Goal: Transaction & Acquisition: Purchase product/service

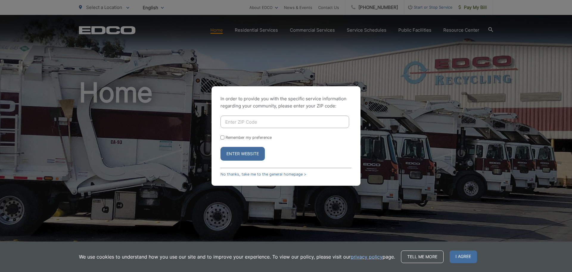
click at [251, 122] on input "Enter ZIP Code" at bounding box center [285, 121] width 129 height 13
type input "92064"
click at [252, 149] on button "Enter Website" at bounding box center [243, 154] width 44 height 14
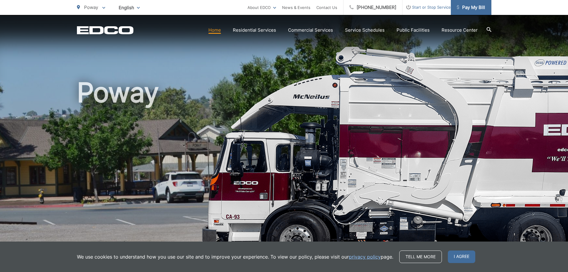
click at [461, 11] on link "Pay My Bill" at bounding box center [471, 7] width 41 height 15
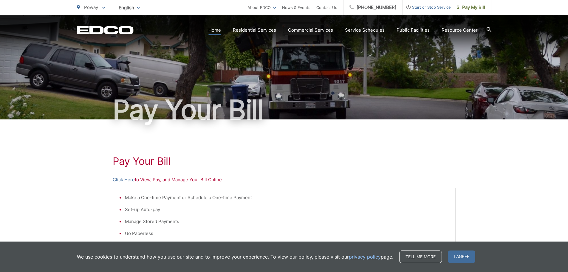
click at [212, 29] on link "Home" at bounding box center [214, 30] width 13 height 7
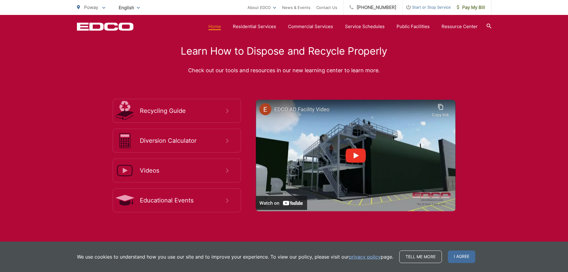
scroll to position [1155, 0]
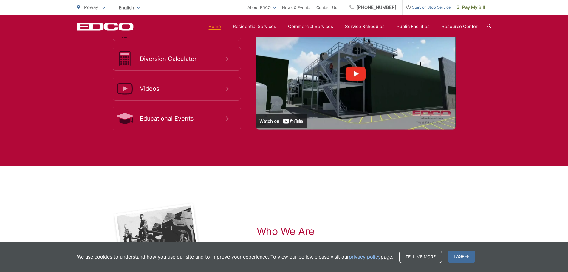
click at [421, 9] on span "Start or Stop Service" at bounding box center [426, 7] width 48 height 7
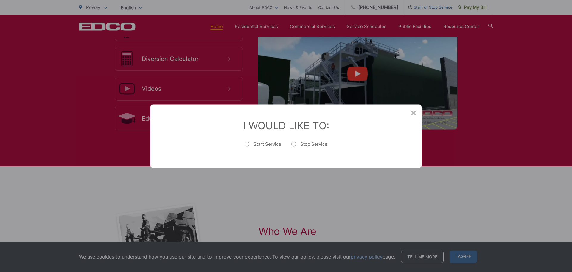
click at [415, 114] on icon at bounding box center [414, 113] width 4 height 4
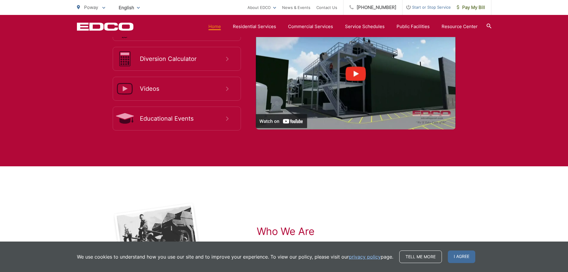
click at [342, 85] on img at bounding box center [356, 74] width 200 height 112
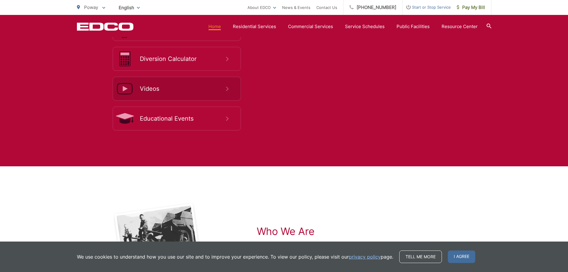
click at [161, 84] on link "Videos" at bounding box center [177, 89] width 128 height 24
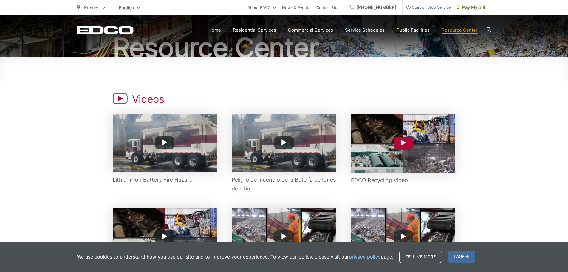
scroll to position [89, 0]
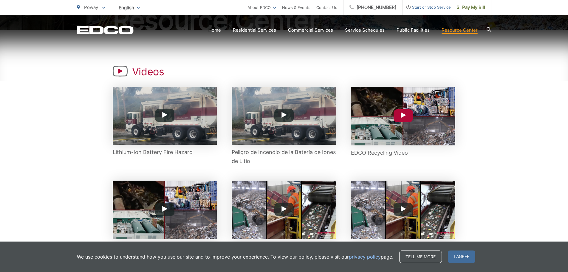
click at [403, 124] on img at bounding box center [403, 116] width 104 height 58
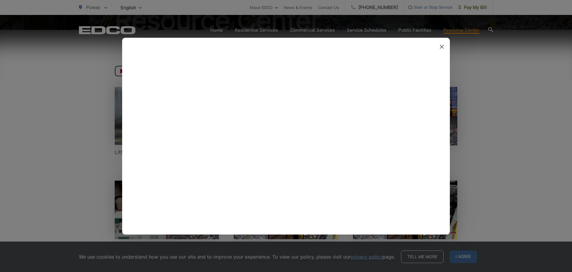
click at [441, 46] on icon at bounding box center [442, 46] width 4 height 4
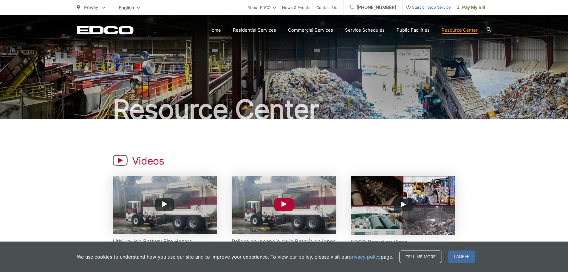
scroll to position [0, 0]
click at [93, 9] on span "Poway" at bounding box center [91, 7] width 14 height 6
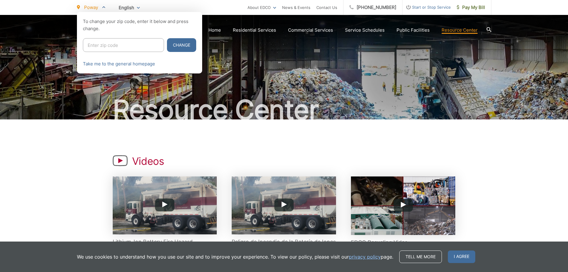
click at [278, 62] on div at bounding box center [284, 148] width 568 height 272
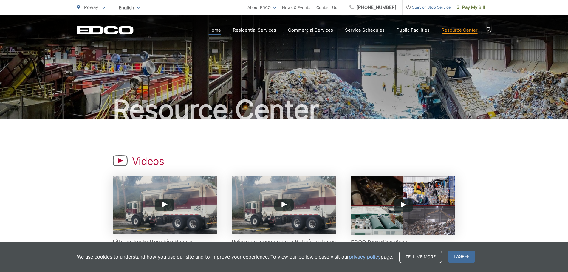
click at [218, 31] on link "Home" at bounding box center [214, 30] width 13 height 7
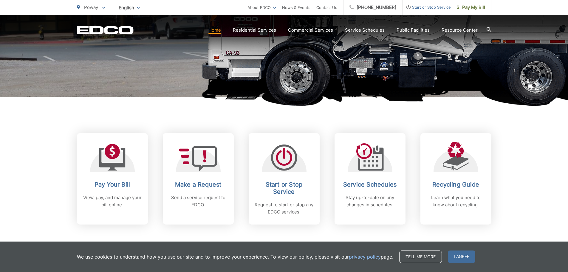
scroll to position [179, 0]
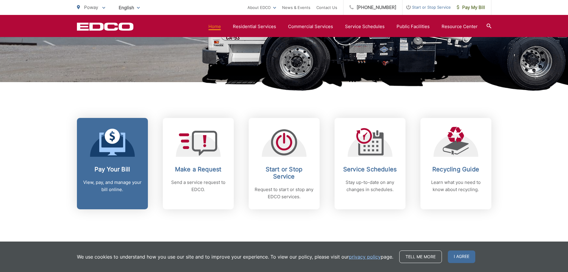
click at [123, 170] on h2 "Pay Your Bill" at bounding box center [112, 168] width 59 height 7
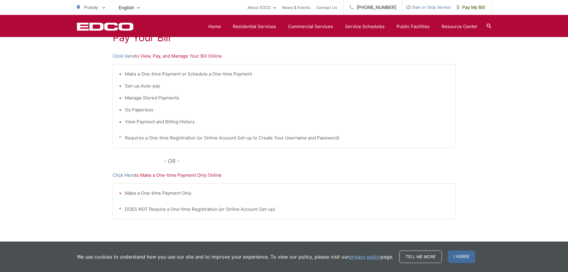
scroll to position [122, 0]
click at [125, 58] on link "Click Here" at bounding box center [124, 56] width 22 height 7
